Goal: Transaction & Acquisition: Register for event/course

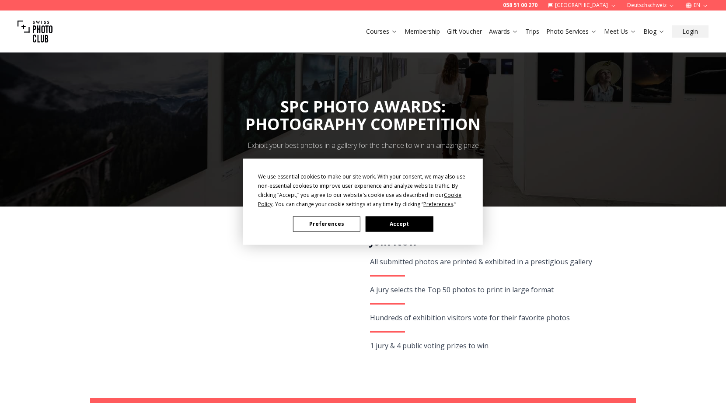
click at [400, 223] on button "Accept" at bounding box center [399, 223] width 67 height 15
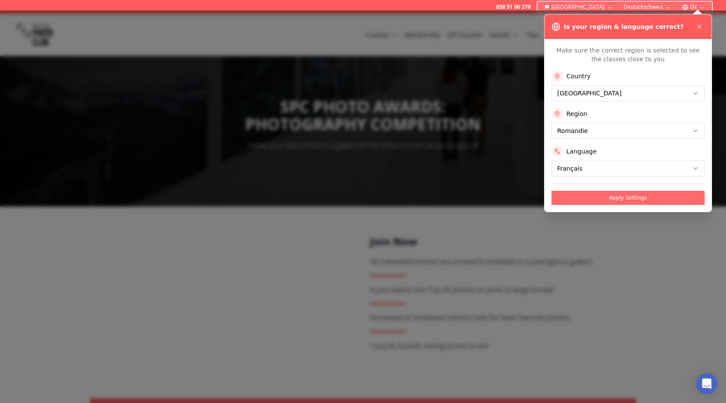
click at [593, 195] on button "Apply Settings" at bounding box center [627, 198] width 153 height 14
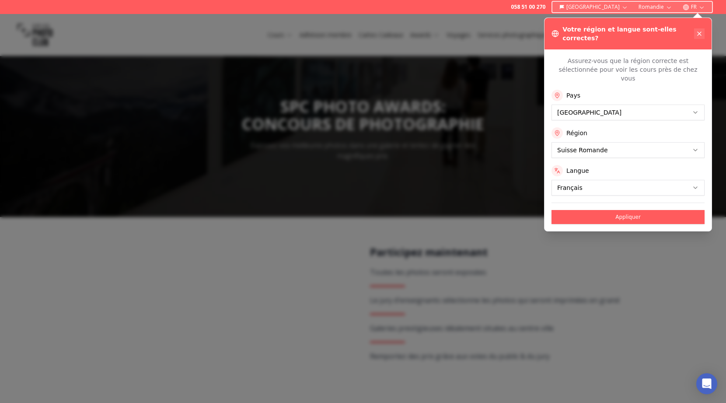
click at [700, 32] on icon at bounding box center [698, 33] width 3 height 3
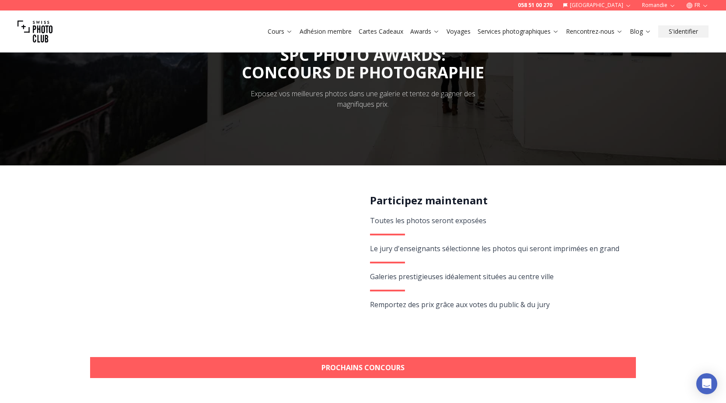
scroll to position [54, 0]
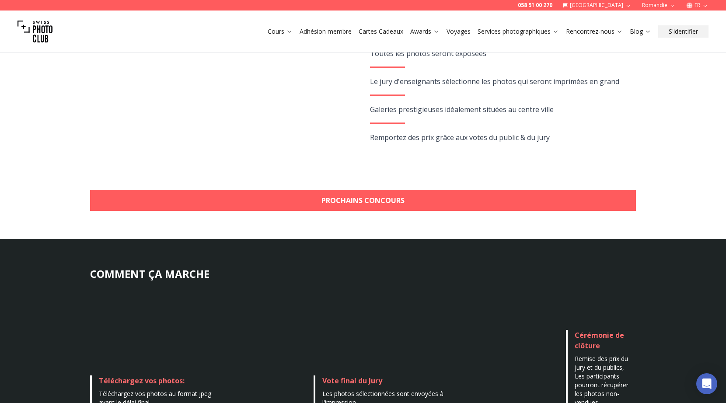
drag, startPoint x: 379, startPoint y: 199, endPoint x: 380, endPoint y: 204, distance: 4.5
click at [379, 199] on link "Prochains concours" at bounding box center [363, 200] width 546 height 21
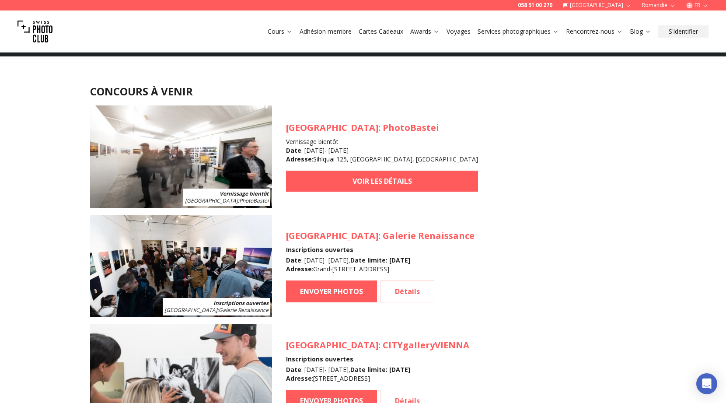
scroll to position [788, 0]
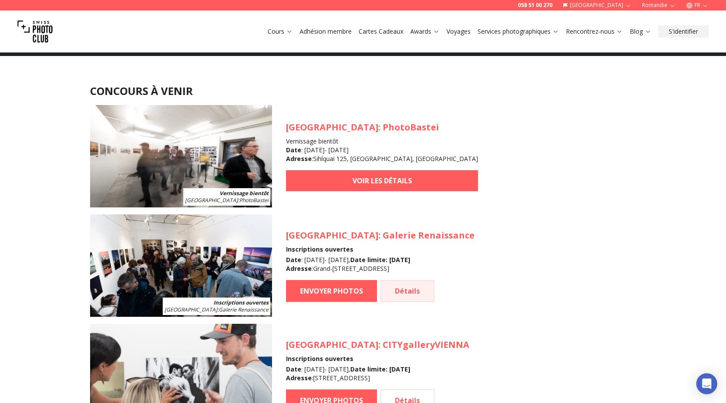
click at [408, 292] on link "Détails" at bounding box center [407, 291] width 54 height 22
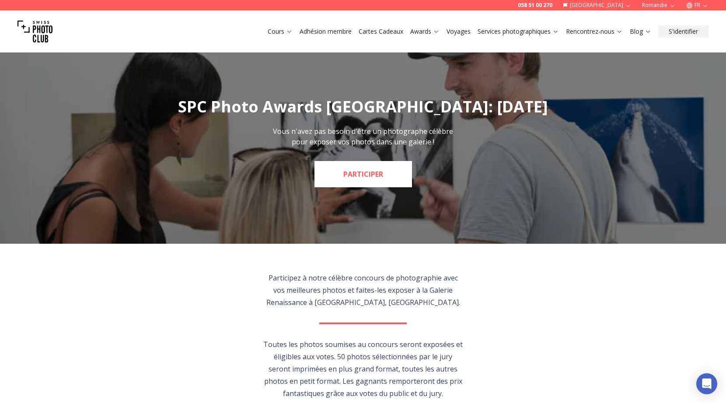
click at [372, 178] on link "PARTICIPER" at bounding box center [362, 174] width 97 height 26
